Goal: Transaction & Acquisition: Purchase product/service

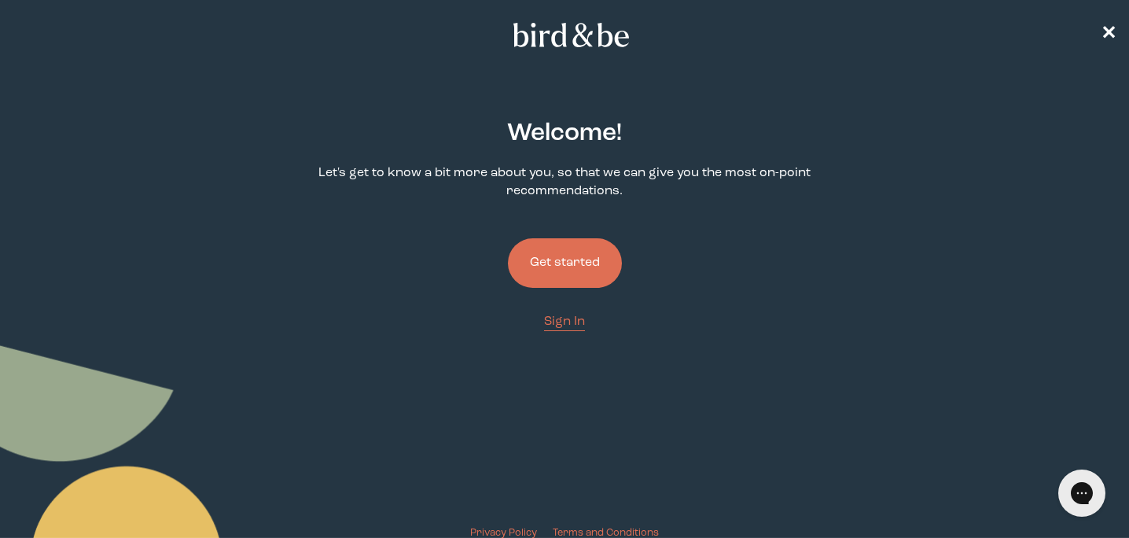
click at [570, 274] on button "Get started" at bounding box center [565, 263] width 114 height 50
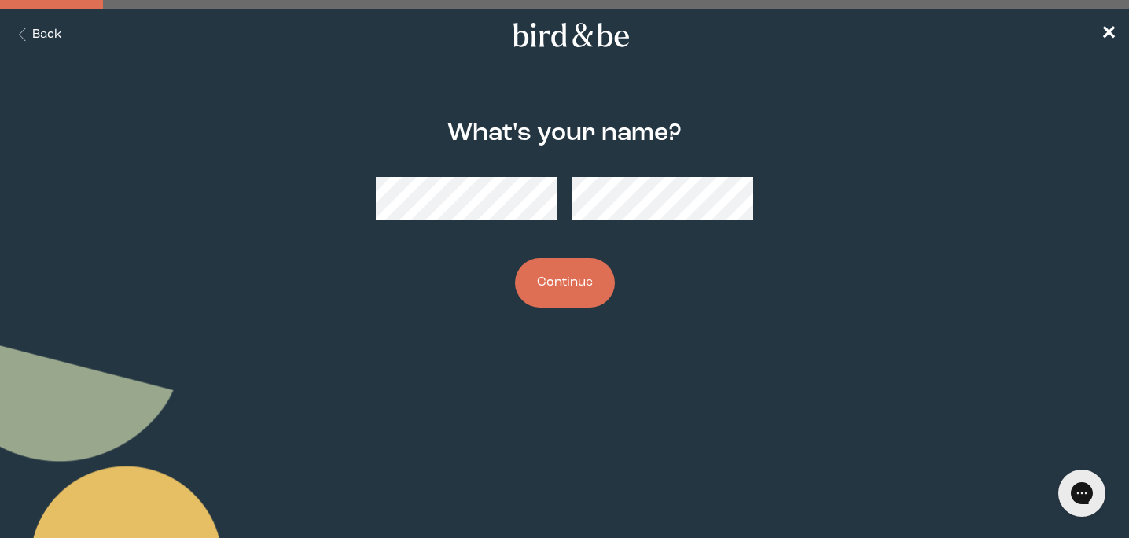
click at [330, 384] on body "plus-circle minus-circle close-circle Bird & Be Logo Bird & Be Logo arrow-left …" at bounding box center [564, 269] width 1129 height 538
click at [457, 402] on body "plus-circle minus-circle close-circle Bird & Be Logo Bird & Be Logo arrow-left …" at bounding box center [564, 269] width 1129 height 538
click at [586, 267] on button "Continue" at bounding box center [565, 283] width 100 height 50
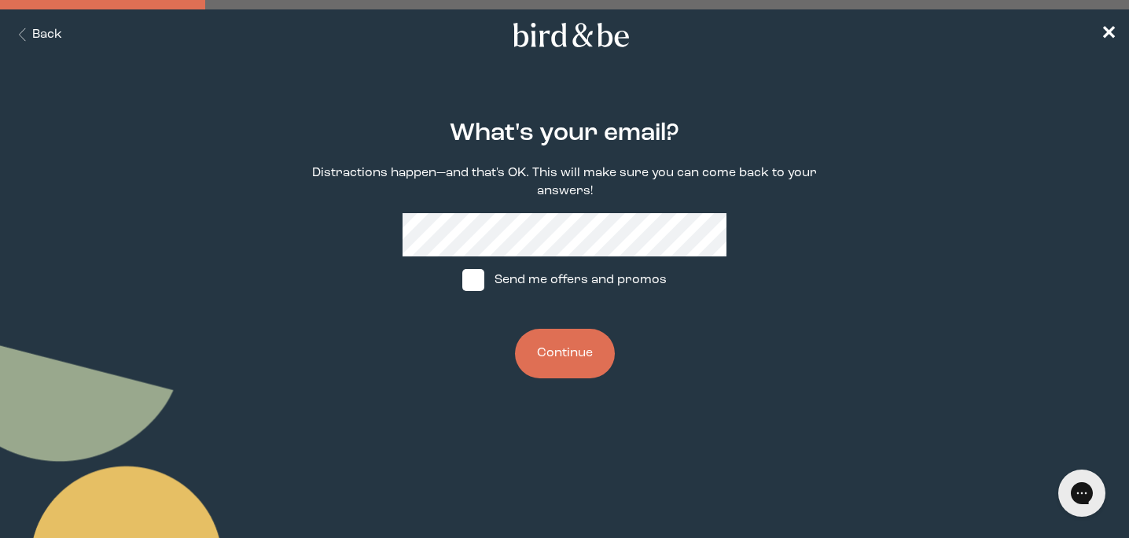
click at [549, 371] on button "Continue" at bounding box center [565, 354] width 100 height 50
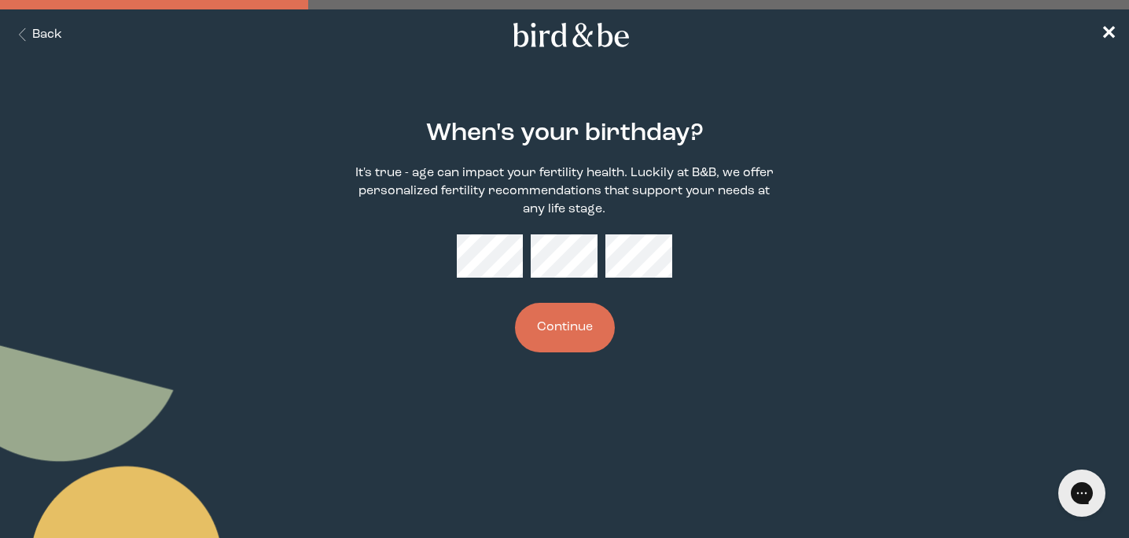
click at [549, 334] on button "Continue" at bounding box center [565, 328] width 100 height 50
click at [577, 344] on button "Continue" at bounding box center [565, 328] width 100 height 50
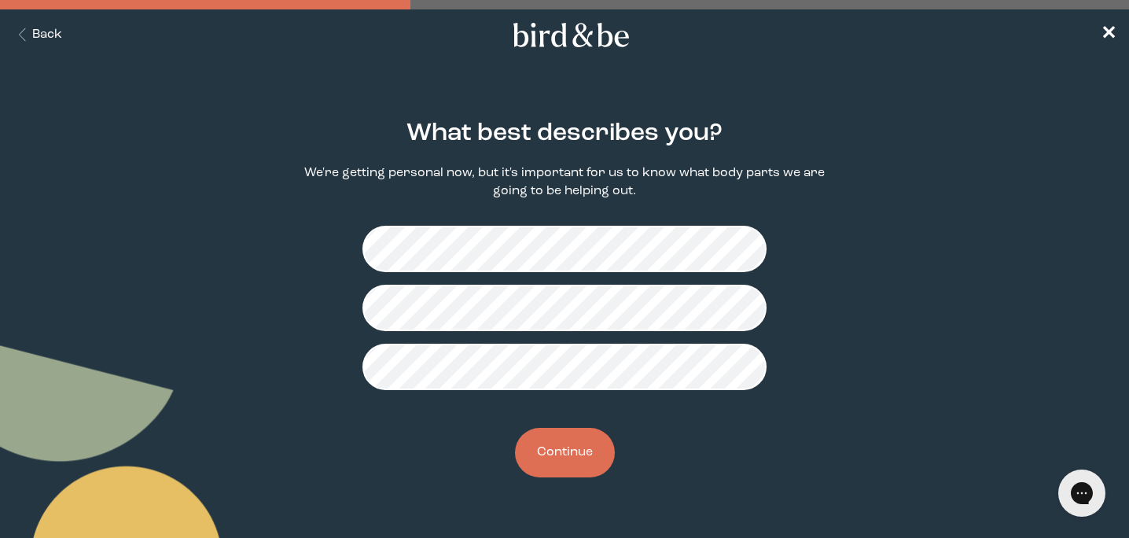
click at [575, 460] on button "Continue" at bounding box center [565, 453] width 100 height 50
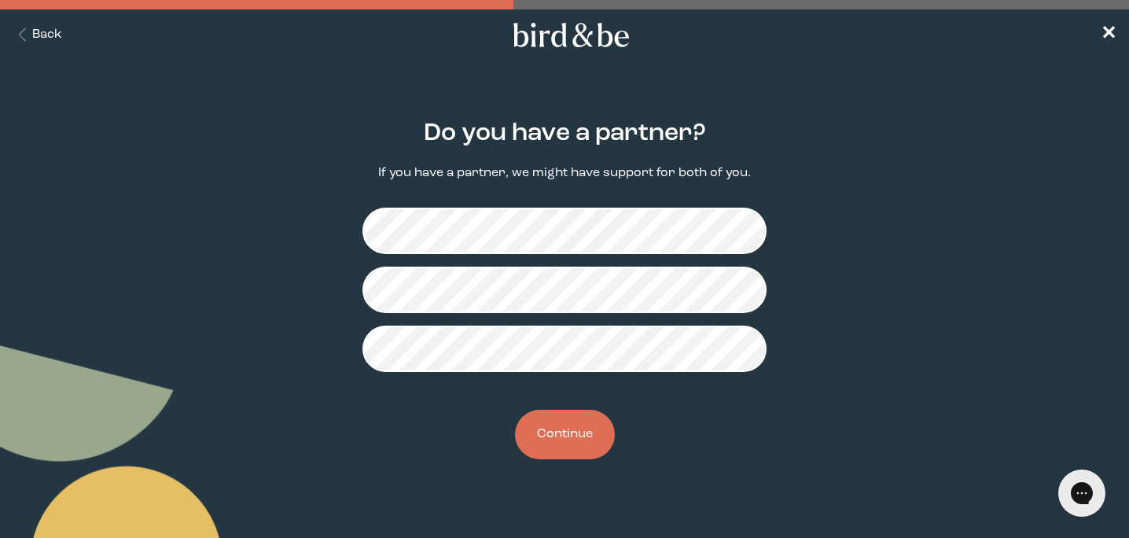
click at [572, 430] on button "Continue" at bounding box center [565, 435] width 100 height 50
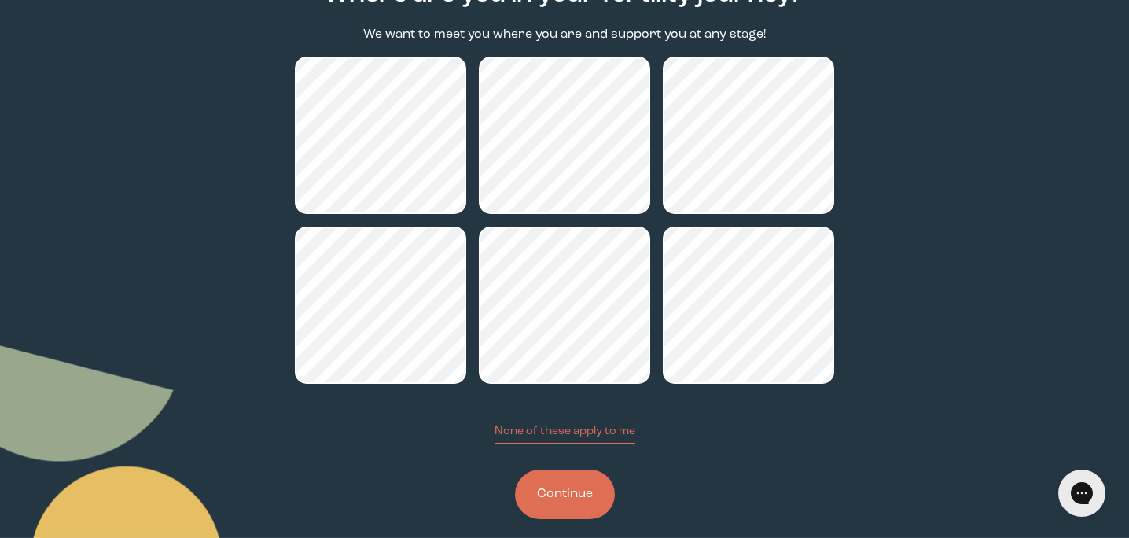
scroll to position [158, 0]
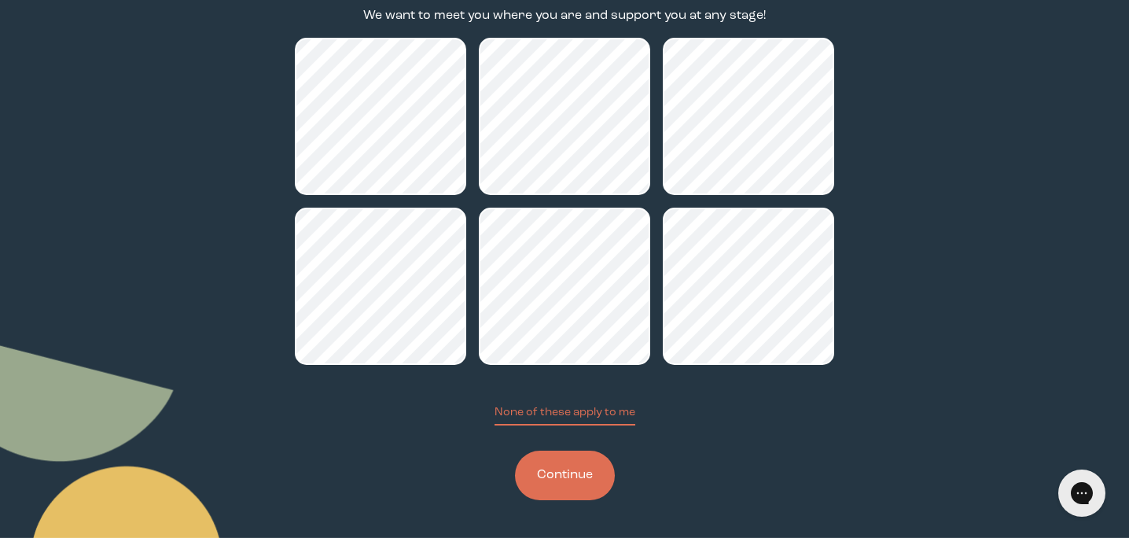
click at [561, 472] on button "Continue" at bounding box center [565, 475] width 100 height 50
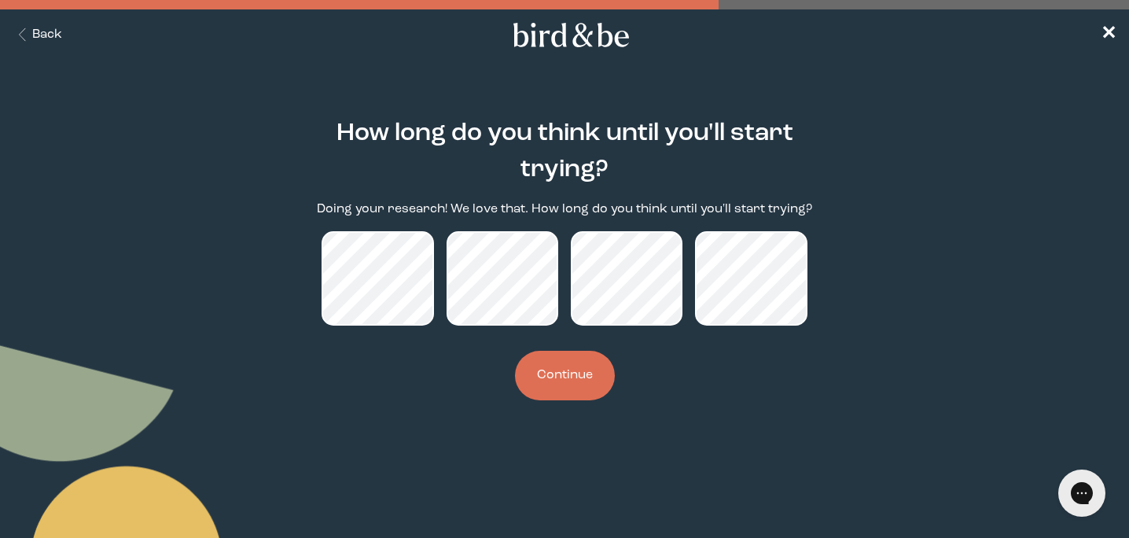
click at [575, 371] on button "Continue" at bounding box center [565, 376] width 100 height 50
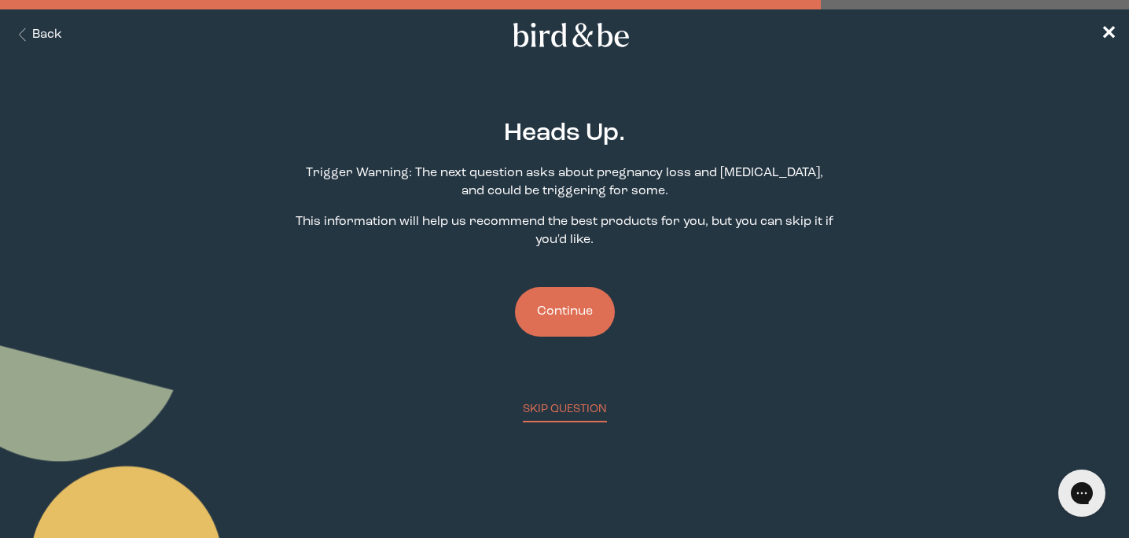
click at [549, 315] on button "Continue" at bounding box center [565, 312] width 100 height 50
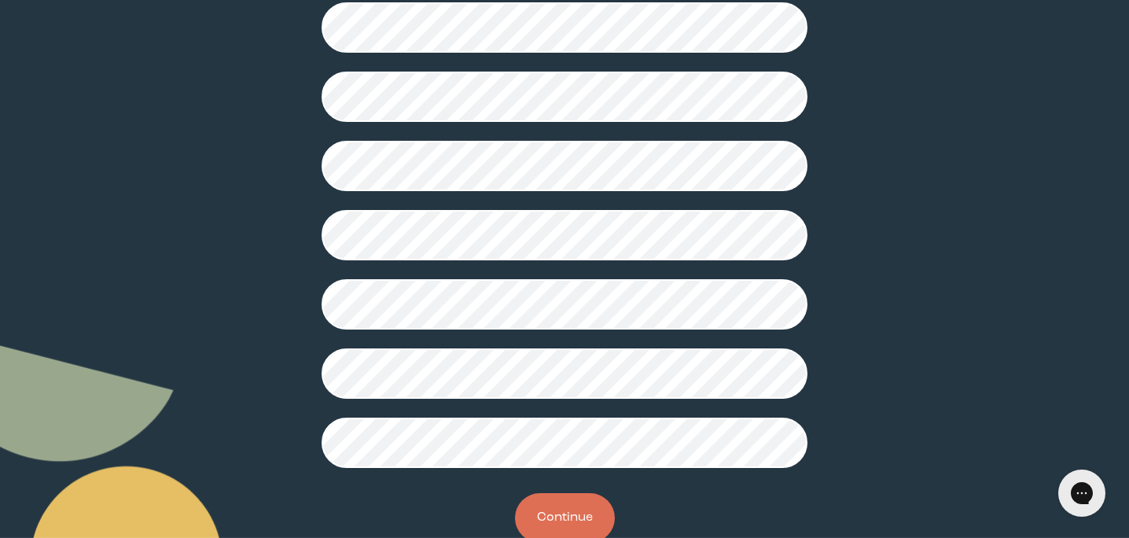
scroll to position [446, 0]
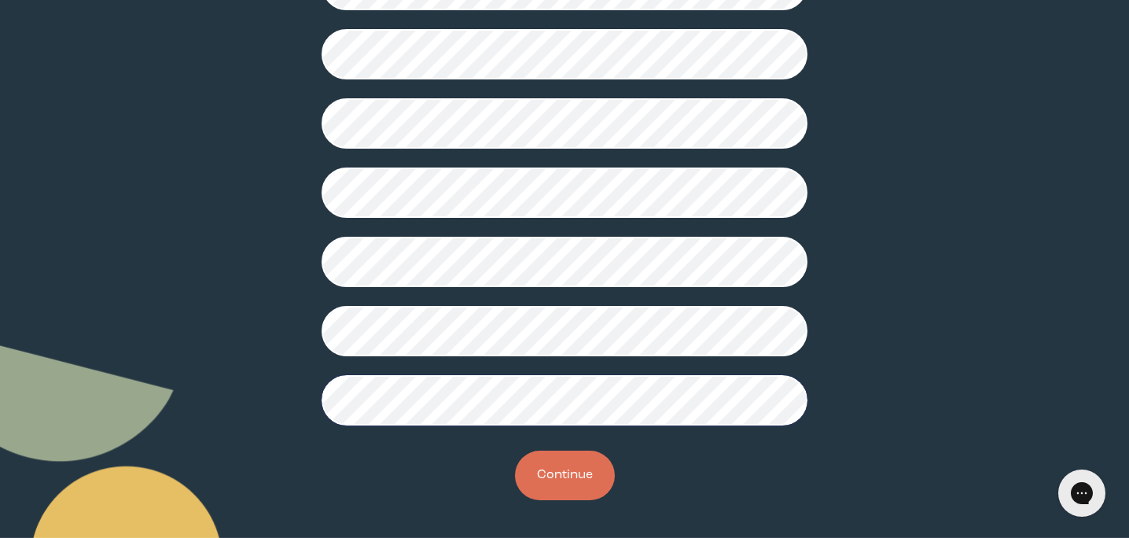
click at [545, 467] on button "Continue" at bounding box center [565, 475] width 100 height 50
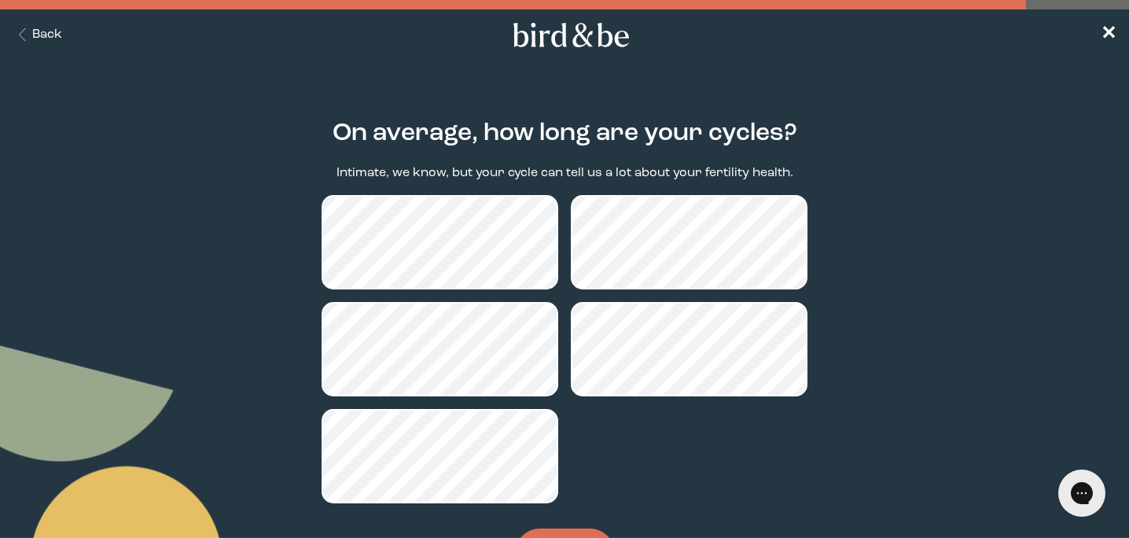
scroll to position [78, 0]
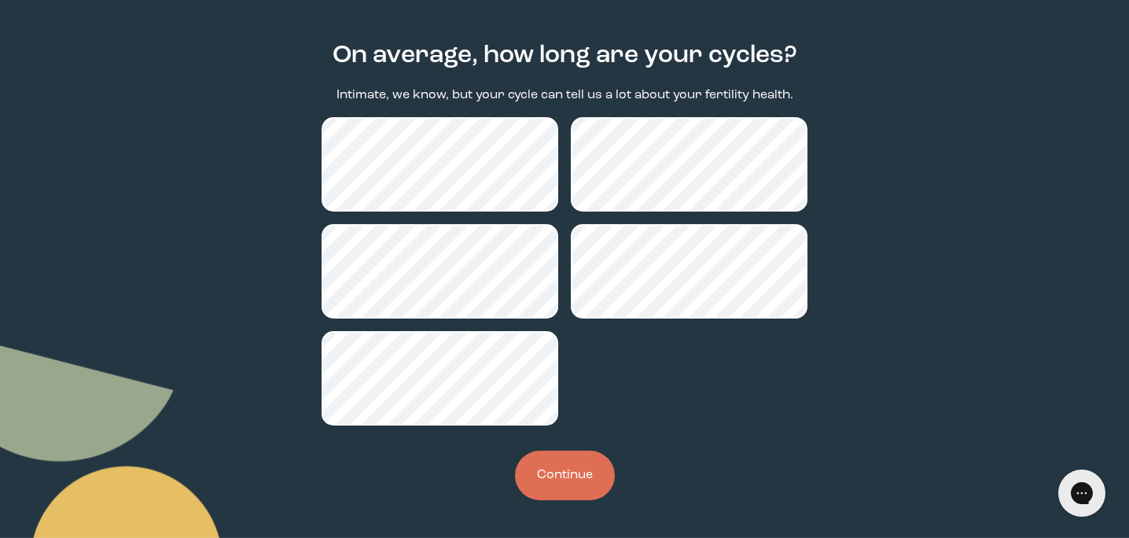
click at [568, 482] on button "Continue" at bounding box center [565, 475] width 100 height 50
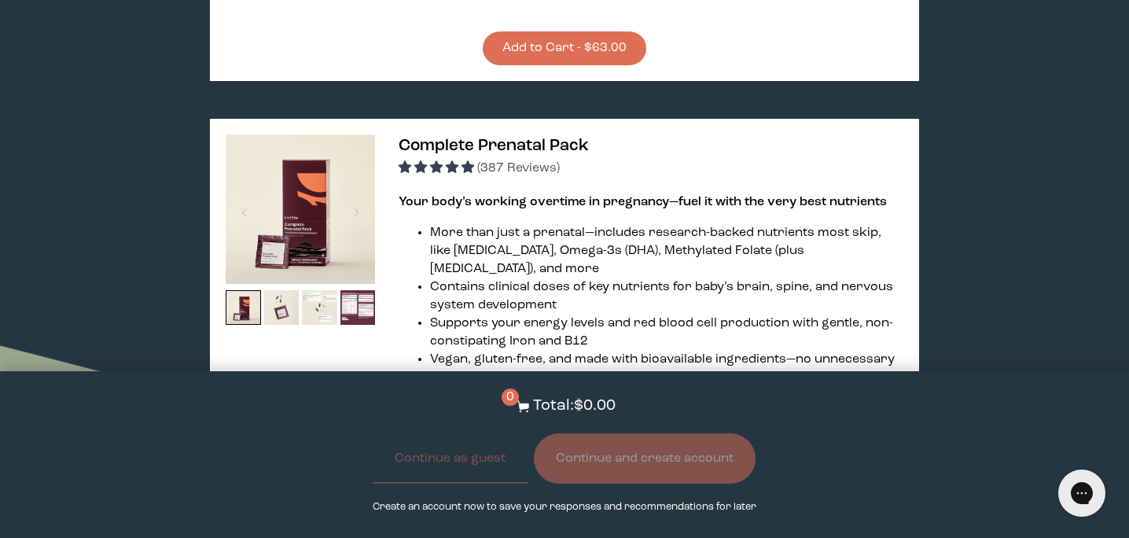
scroll to position [3873, 0]
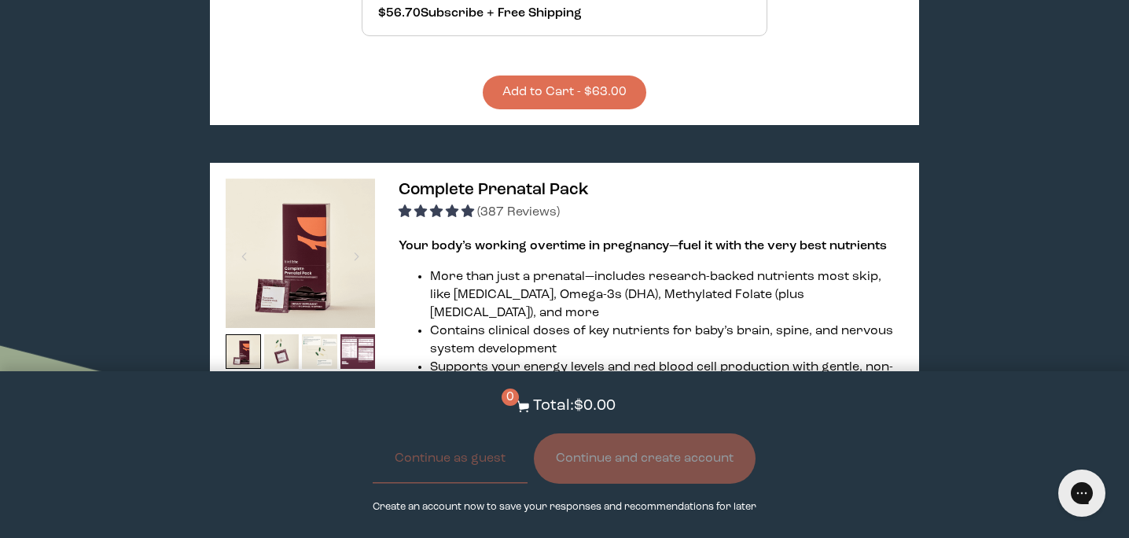
click at [292, 178] on img at bounding box center [300, 252] width 149 height 149
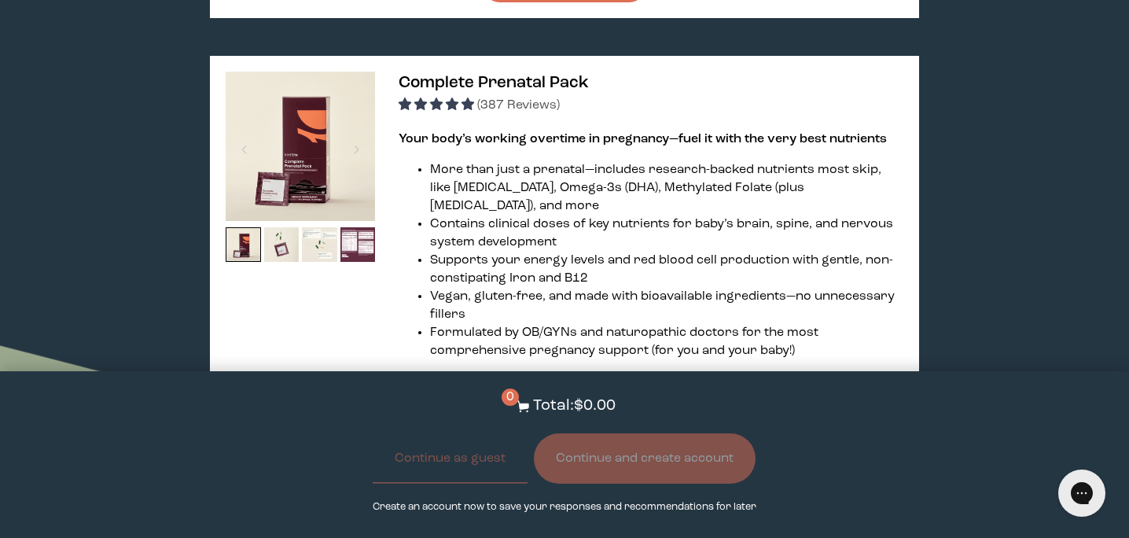
scroll to position [3981, 0]
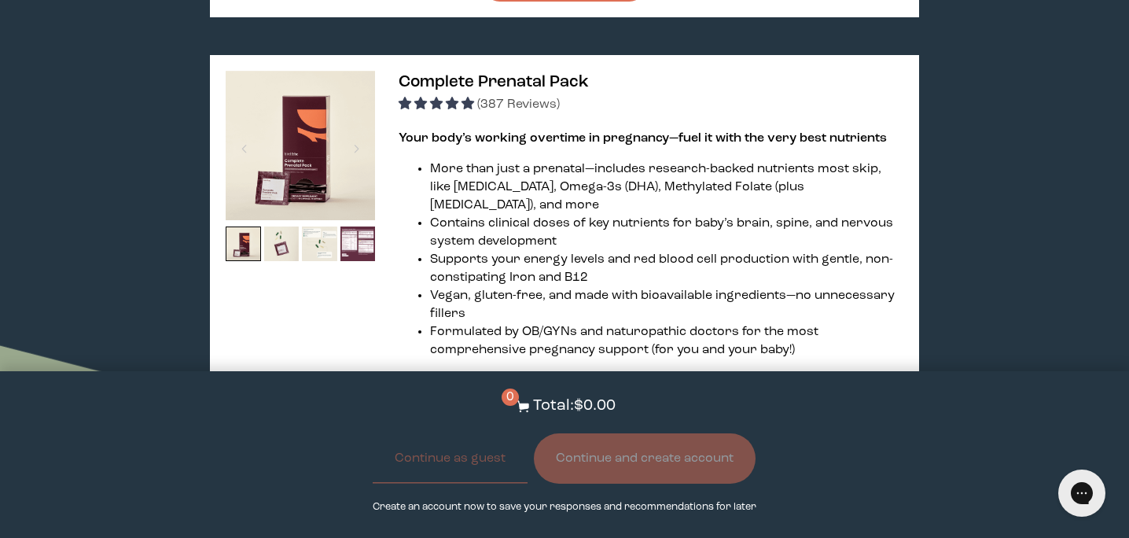
click at [436, 472] on link "Learn more" at bounding box center [439, 478] width 57 height 13
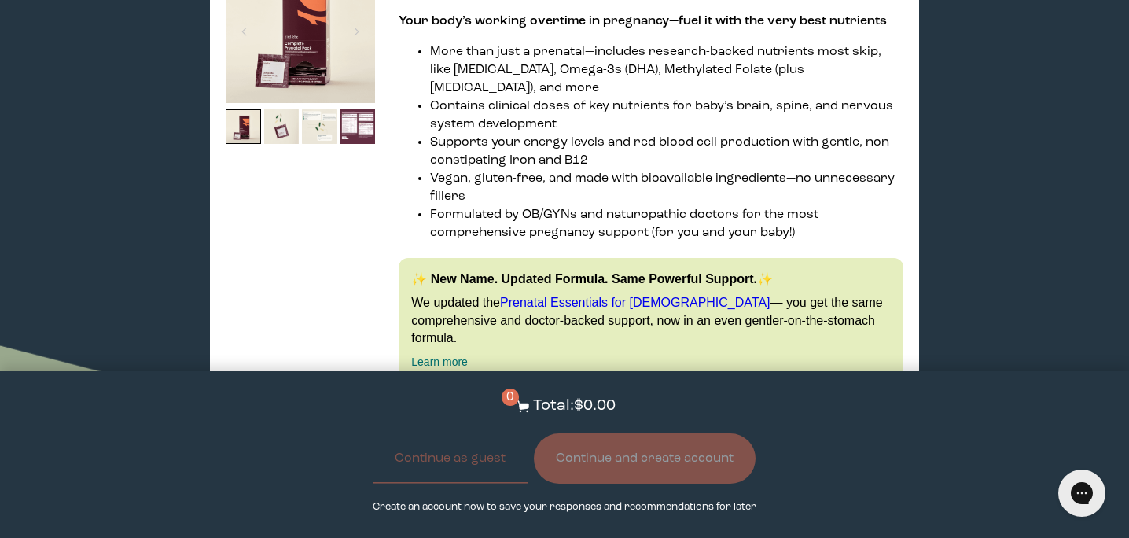
scroll to position [4180, 0]
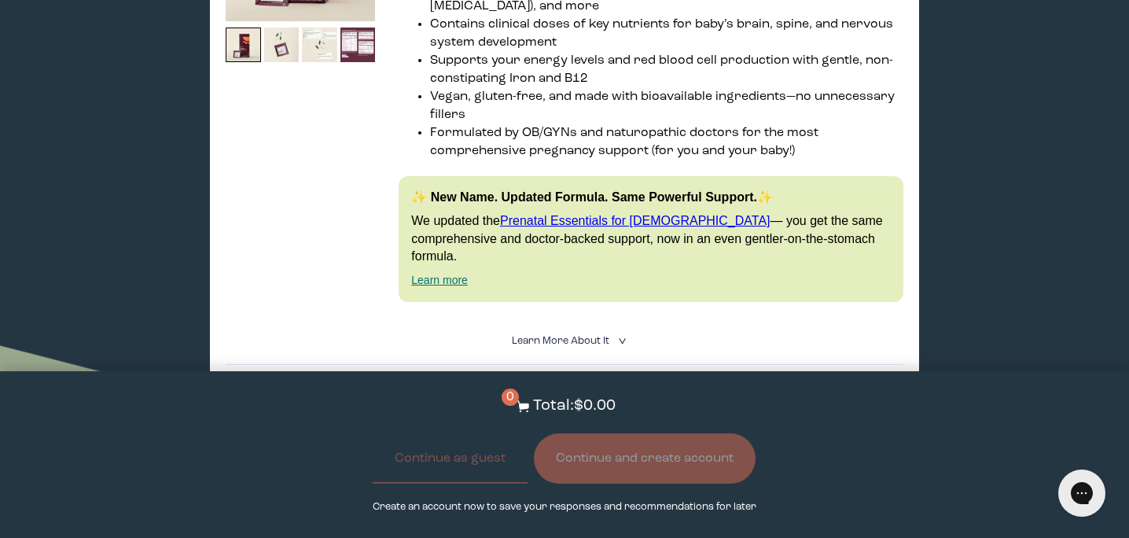
click at [465, 424] on div at bounding box center [580, 445] width 405 height 43
click at [378, 436] on input "$40.50 Subscribe + Free Shipping" at bounding box center [377, 436] width 1 height 1
radio input "true"
click at [518, 508] on button "Add to Cart - $40.50" at bounding box center [564, 525] width 163 height 34
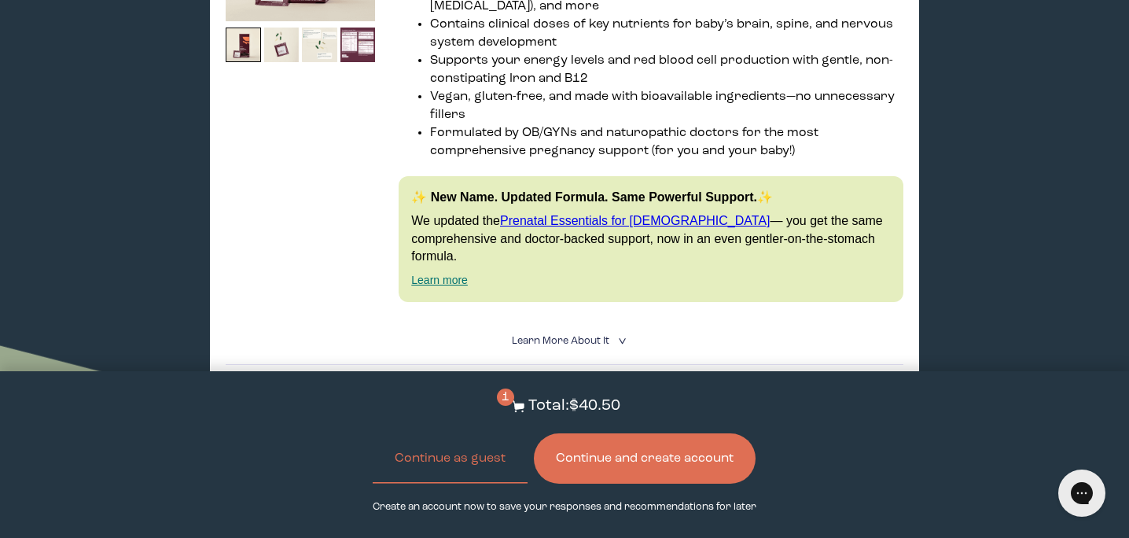
click at [586, 473] on button "Continue and create account" at bounding box center [645, 458] width 222 height 50
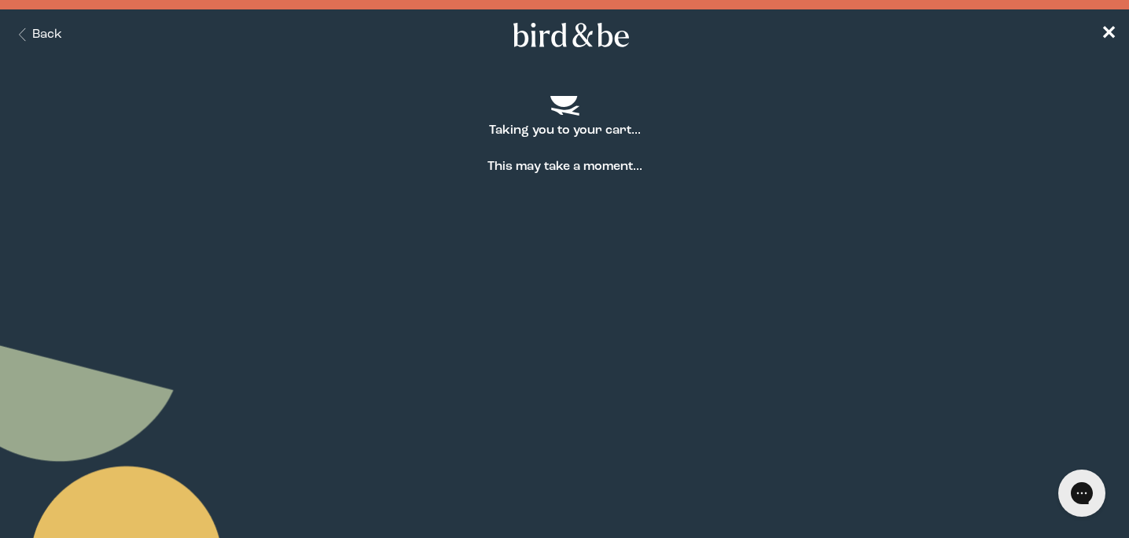
click at [858, 163] on strong "This may take a moment..." at bounding box center [564, 167] width 1129 height 18
